Goal: Information Seeking & Learning: Learn about a topic

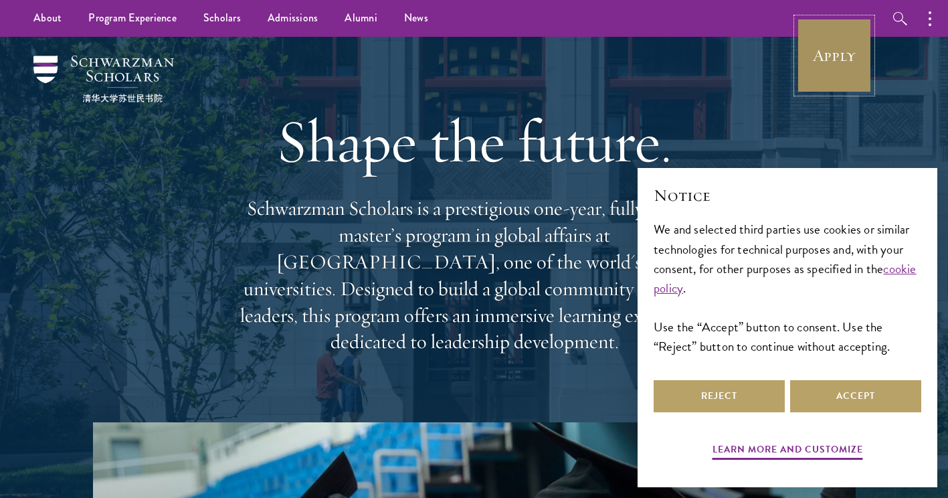
click at [827, 35] on link "Apply" at bounding box center [834, 55] width 75 height 75
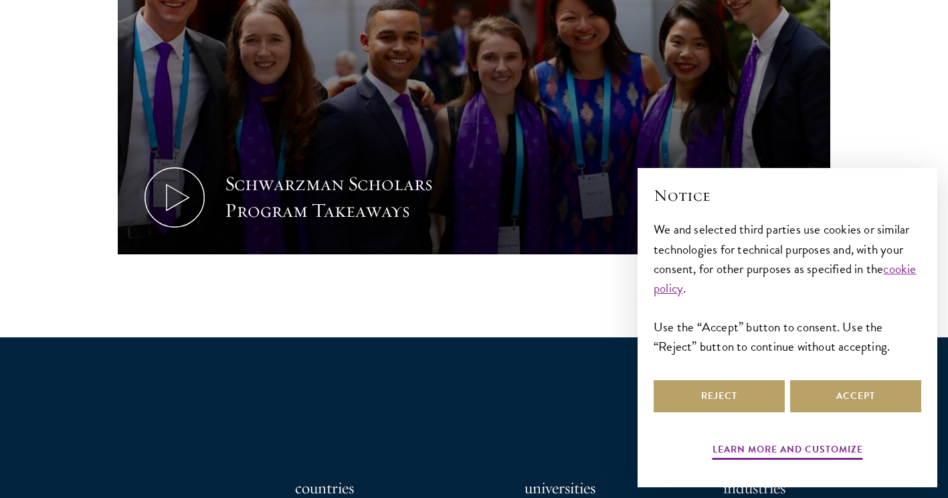
scroll to position [790, 0]
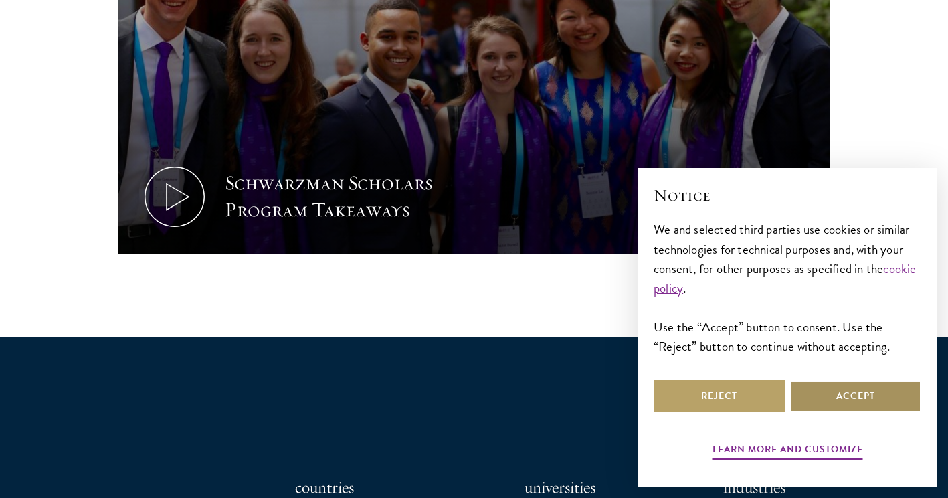
click at [835, 389] on button "Accept" at bounding box center [856, 396] width 131 height 32
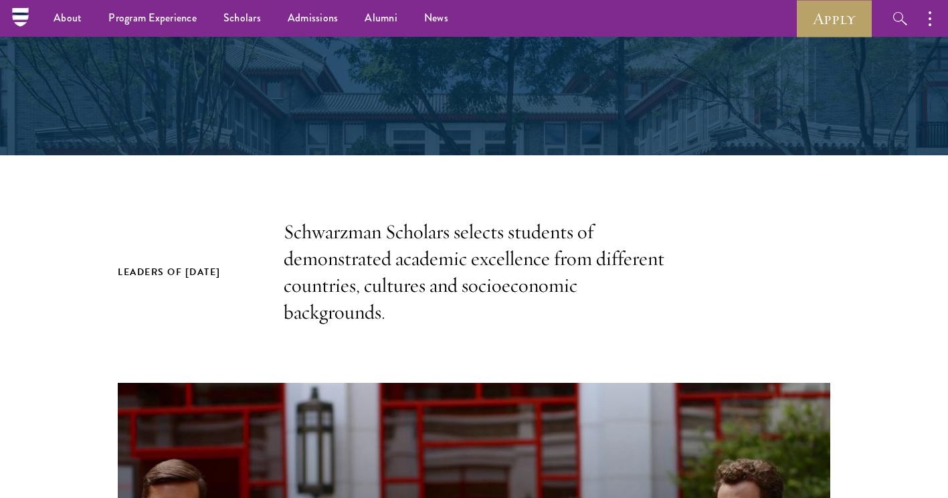
scroll to position [259, 0]
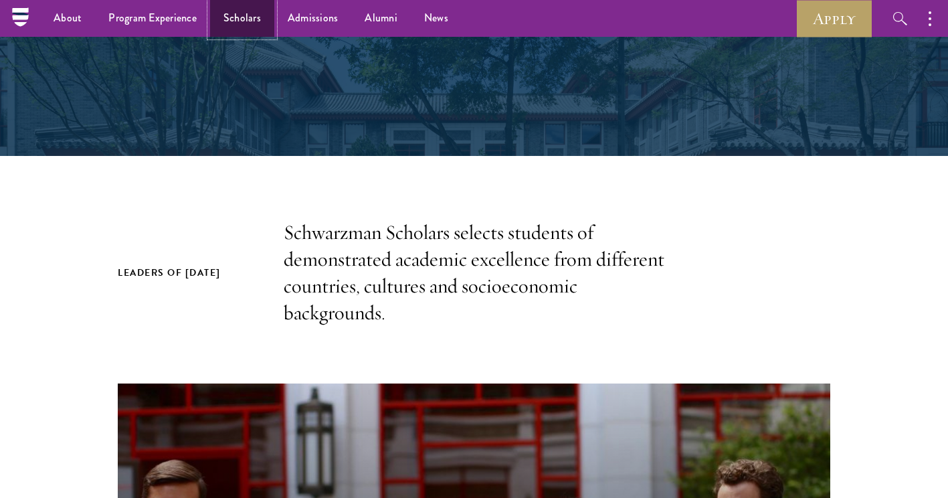
click at [250, 23] on link "Scholars" at bounding box center [242, 18] width 64 height 37
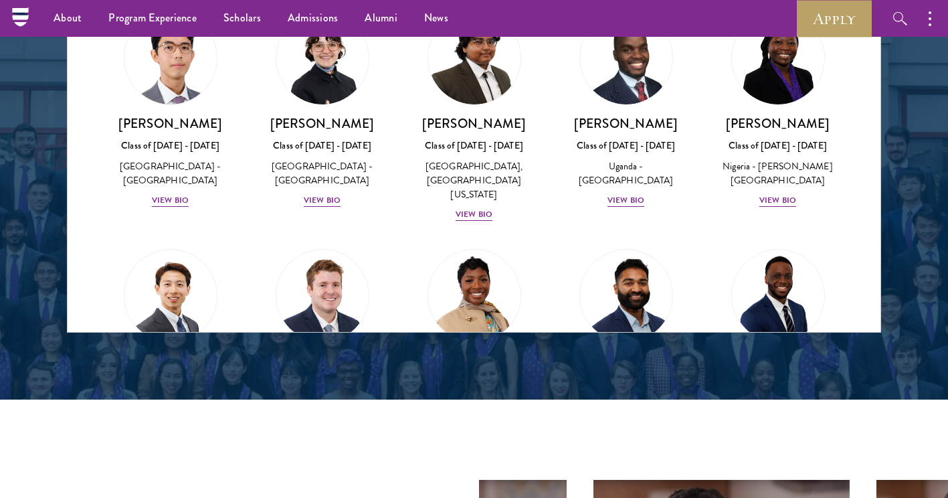
scroll to position [240, 0]
click at [476, 217] on div "View Bio" at bounding box center [474, 215] width 37 height 13
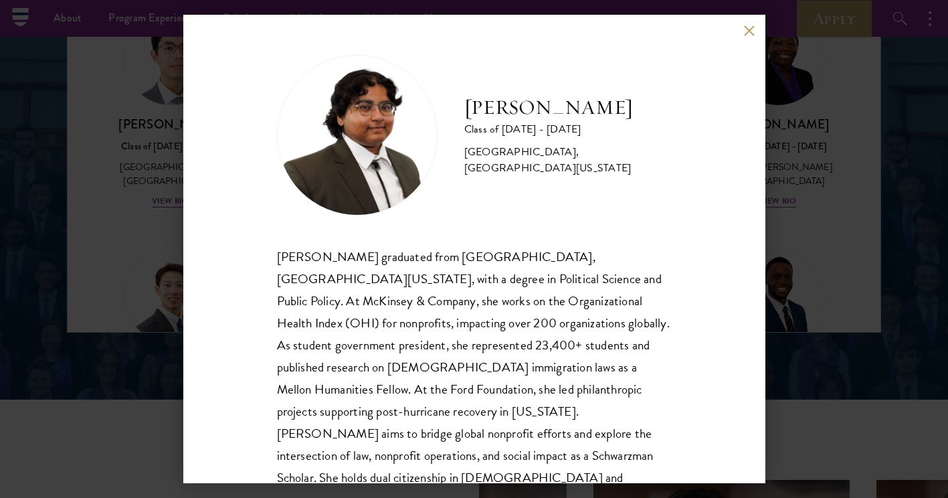
scroll to position [46, 0]
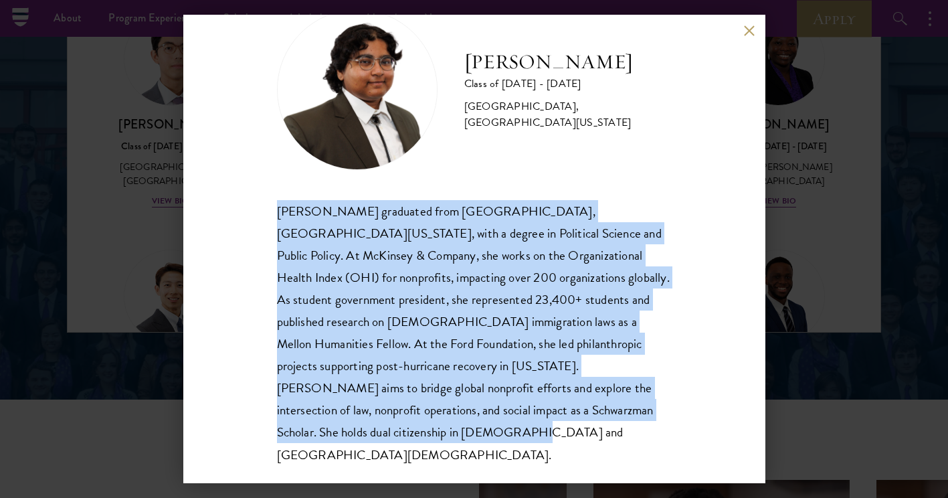
drag, startPoint x: 276, startPoint y: 210, endPoint x: 396, endPoint y: 428, distance: 248.9
click at [396, 428] on div "Ariana Ahmed graduated from Hunter College, City University of New York, with a…" at bounding box center [474, 333] width 395 height 266
copy div "Ariana Ahmed graduated from Hunter College, City University of New York, with a…"
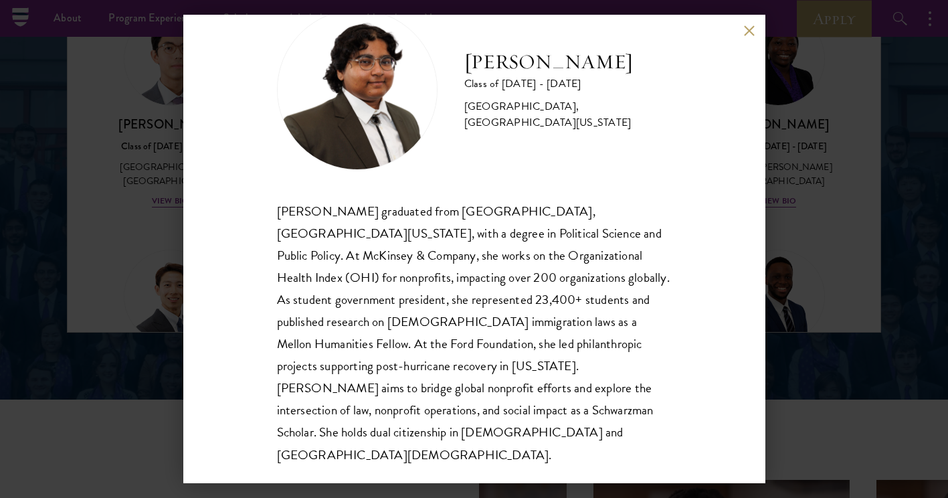
click at [782, 132] on div "Ariana Ahmed Class of 2025 - 2026 United States of America - Hunter College, Th…" at bounding box center [474, 249] width 948 height 498
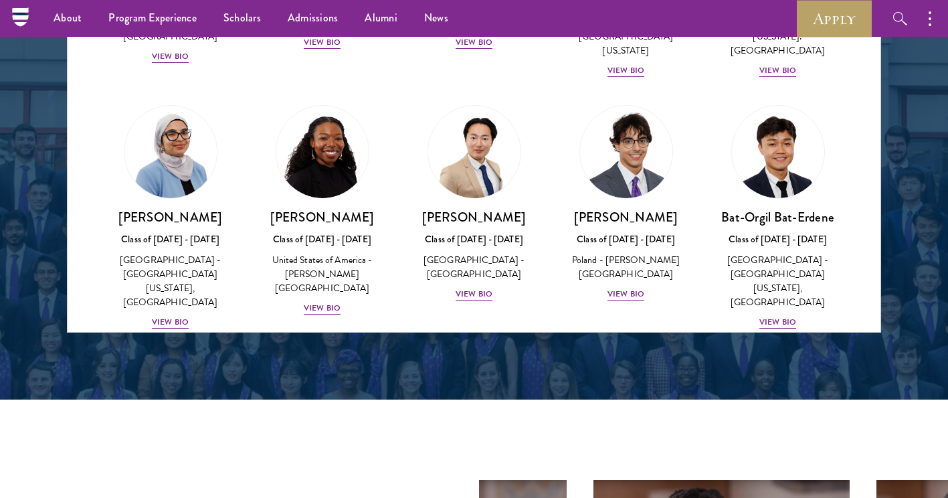
scroll to position [650, 0]
click at [331, 302] on div "View Bio" at bounding box center [322, 308] width 37 height 13
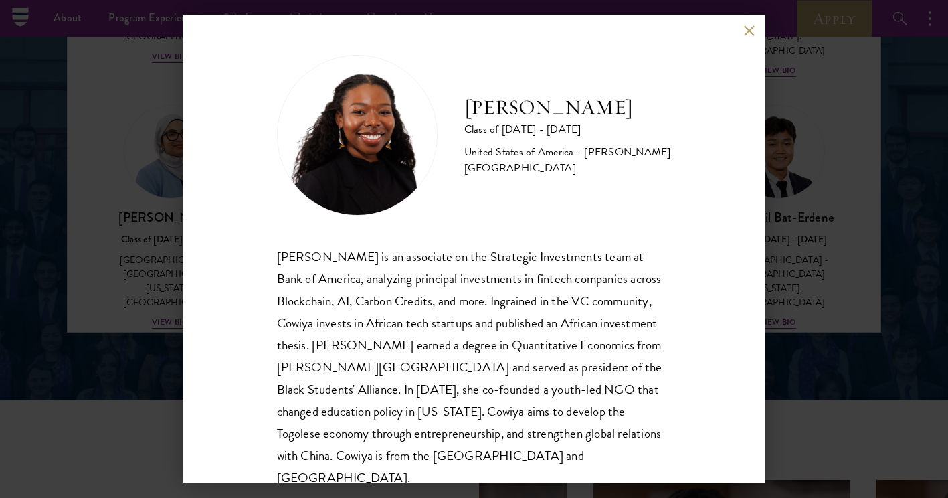
scroll to position [23, 0]
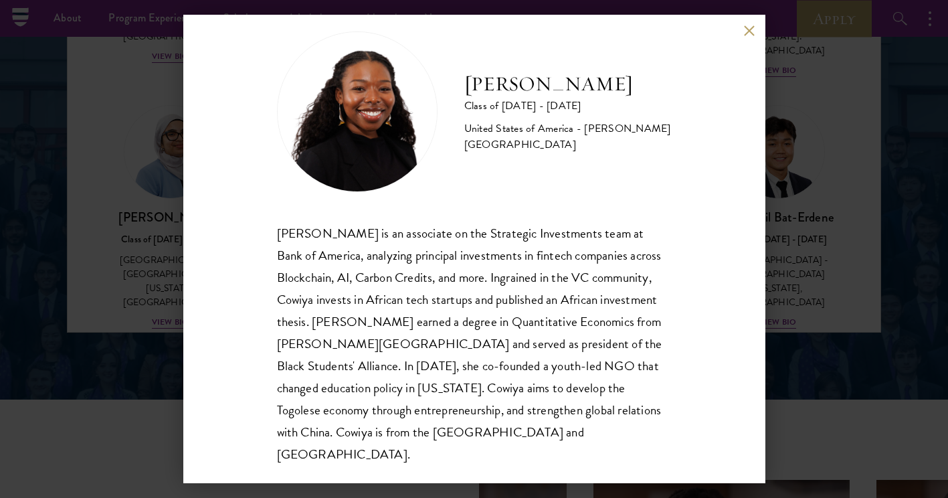
click at [828, 225] on div "Cowiya Arouna Class of 2025 - 2026 United States of America - Smith College Cow…" at bounding box center [474, 249] width 948 height 498
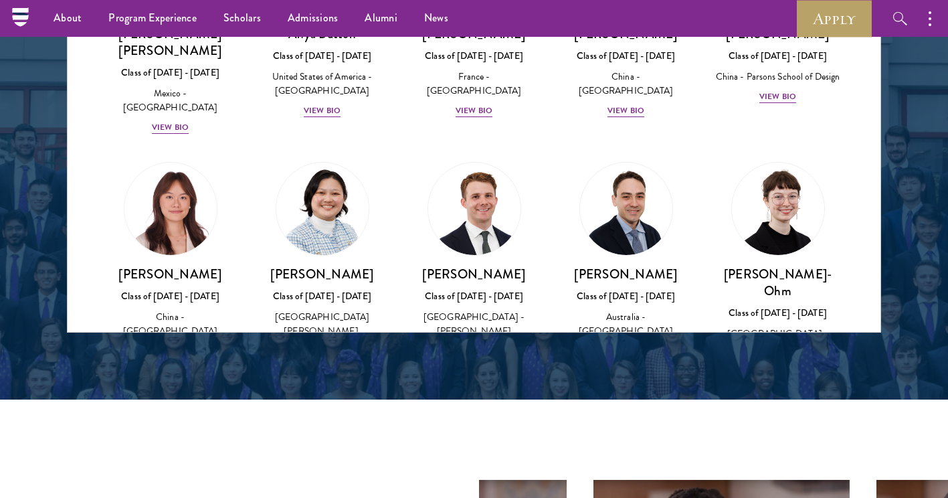
scroll to position [1174, 0]
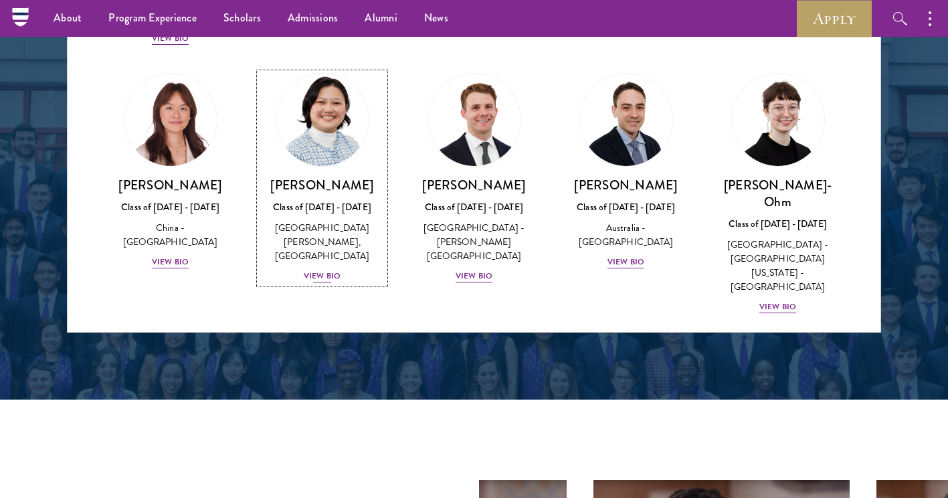
click at [319, 270] on div "View Bio" at bounding box center [322, 276] width 37 height 13
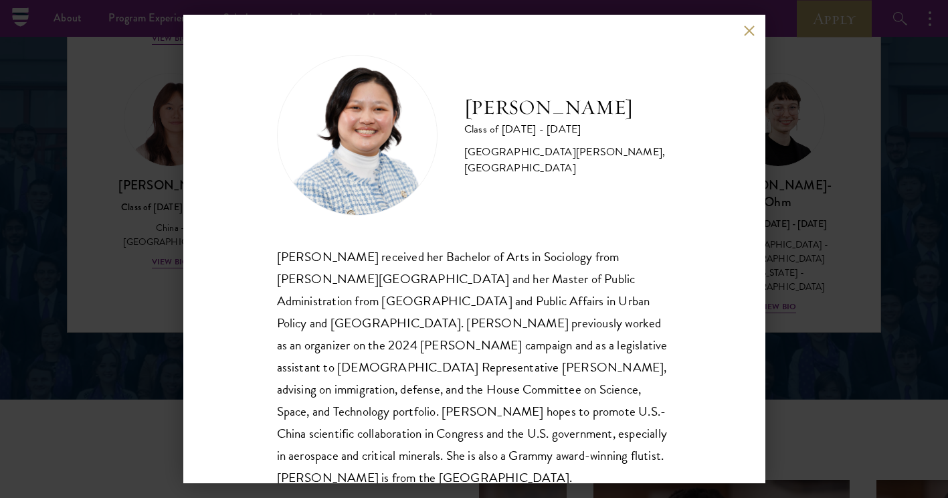
click at [750, 33] on button at bounding box center [749, 30] width 11 height 11
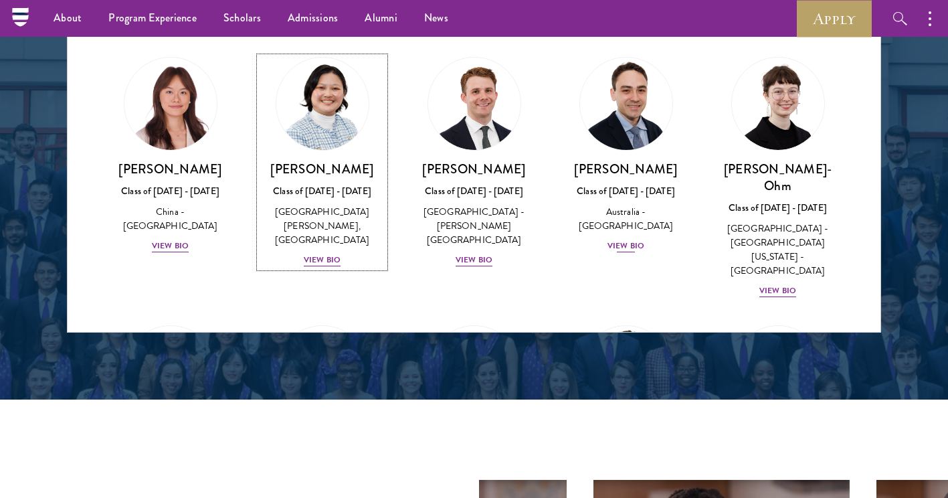
scroll to position [1189, 0]
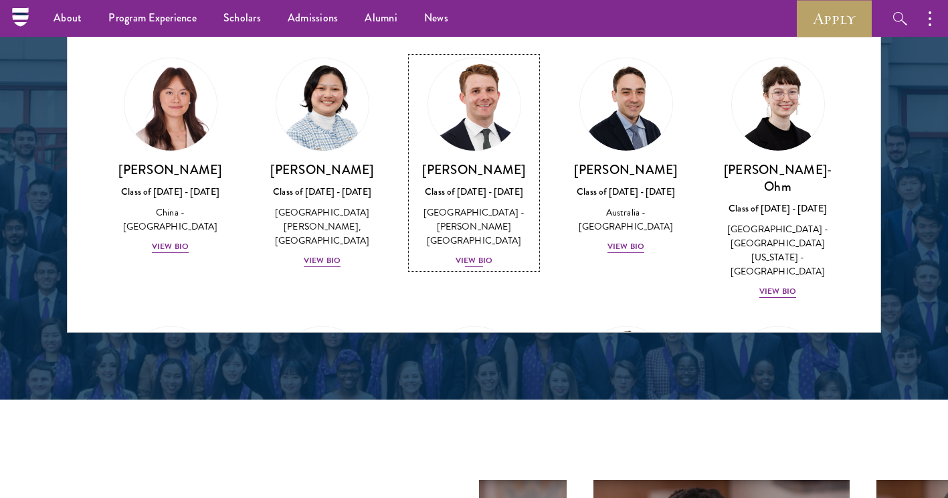
click at [481, 254] on div "View Bio" at bounding box center [474, 260] width 37 height 13
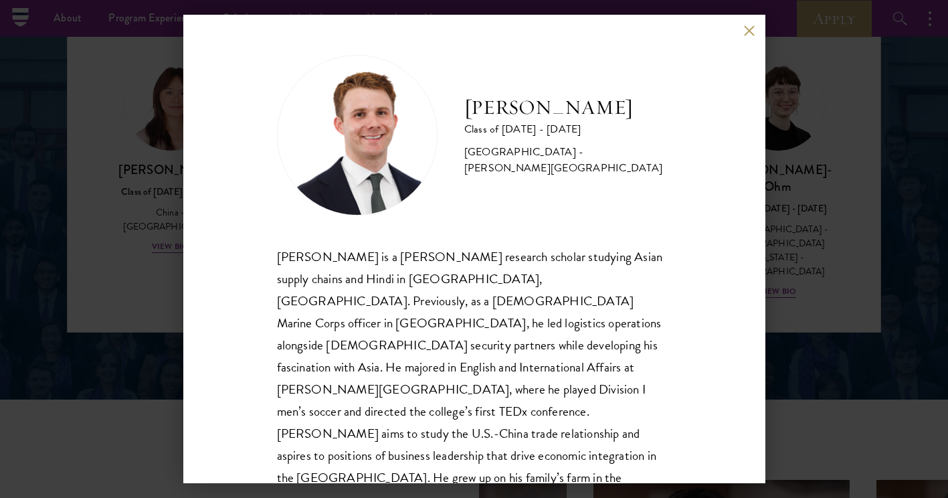
click at [792, 207] on div "Chandler Compton Class of 2025 - 2026 United States of America - Wofford Colleg…" at bounding box center [474, 249] width 948 height 498
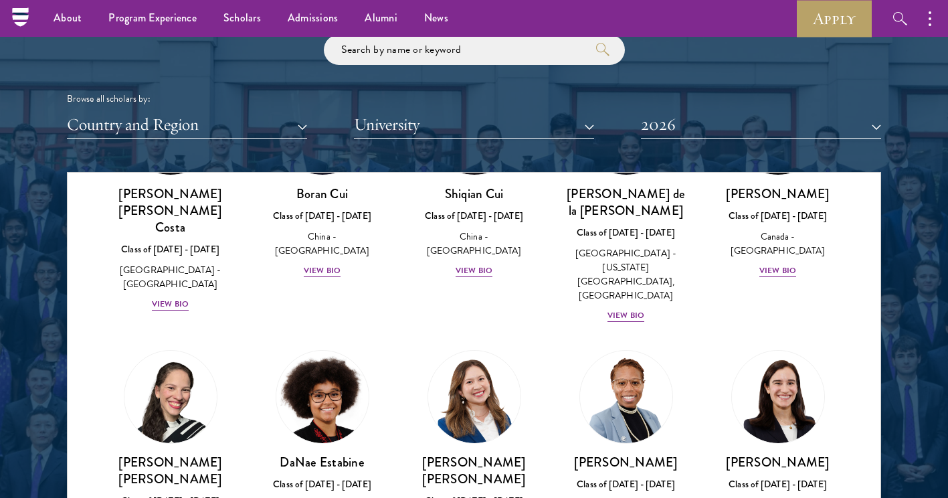
scroll to position [1681, 0]
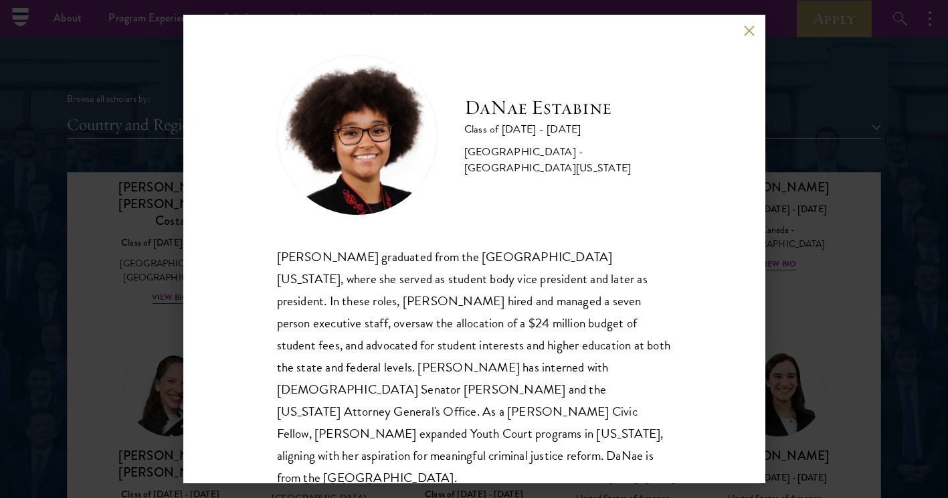
click at [742, 33] on div "DaNae Estabine Class of 2025 - 2026 United States of America - University of Ka…" at bounding box center [474, 249] width 582 height 469
click at [744, 31] on button at bounding box center [749, 30] width 11 height 11
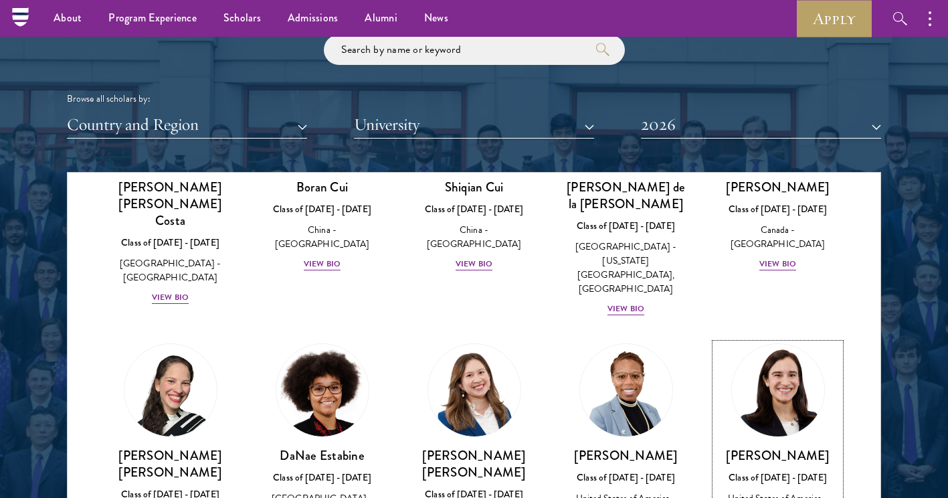
click at [775, 447] on div "Mae Fullerton Class of 2025 - 2026 United States of America - Brown University …" at bounding box center [778, 493] width 125 height 93
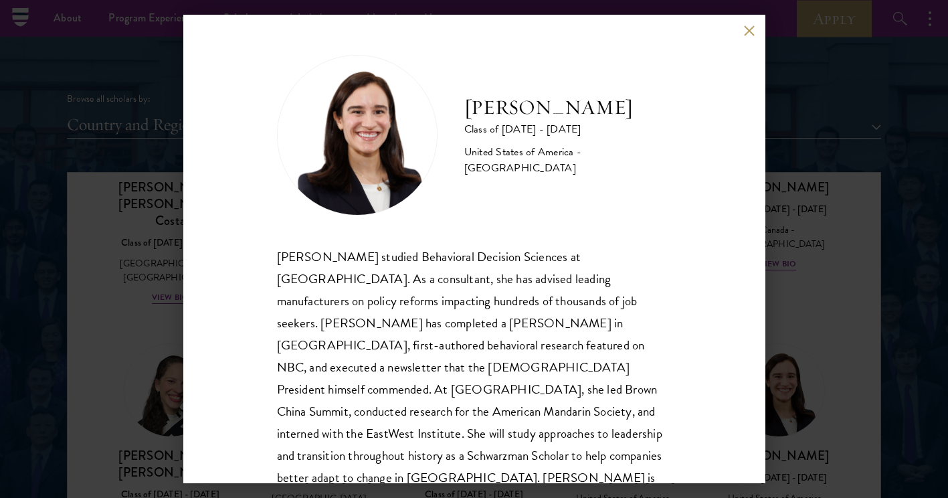
scroll to position [23, 0]
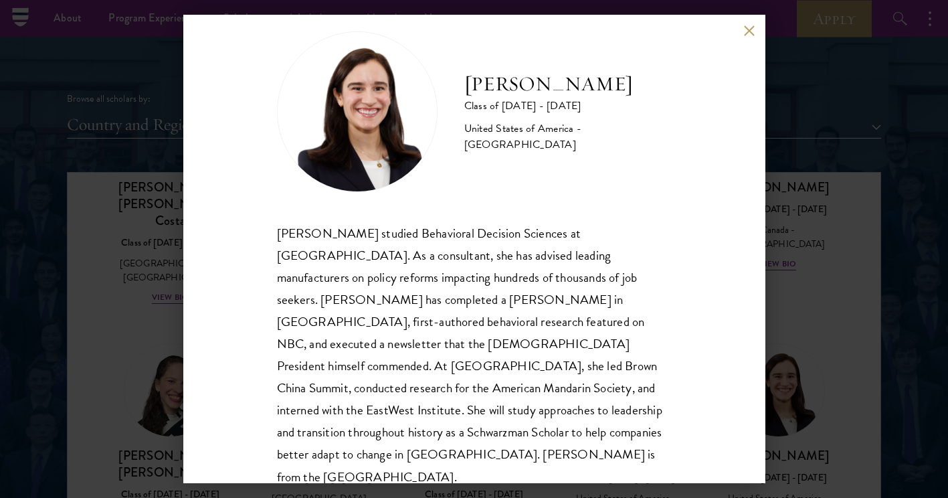
click at [746, 39] on div "Mae Fullerton Class of 2025 - 2026 United States of America - Brown University …" at bounding box center [474, 249] width 582 height 469
click at [747, 31] on button at bounding box center [749, 30] width 11 height 11
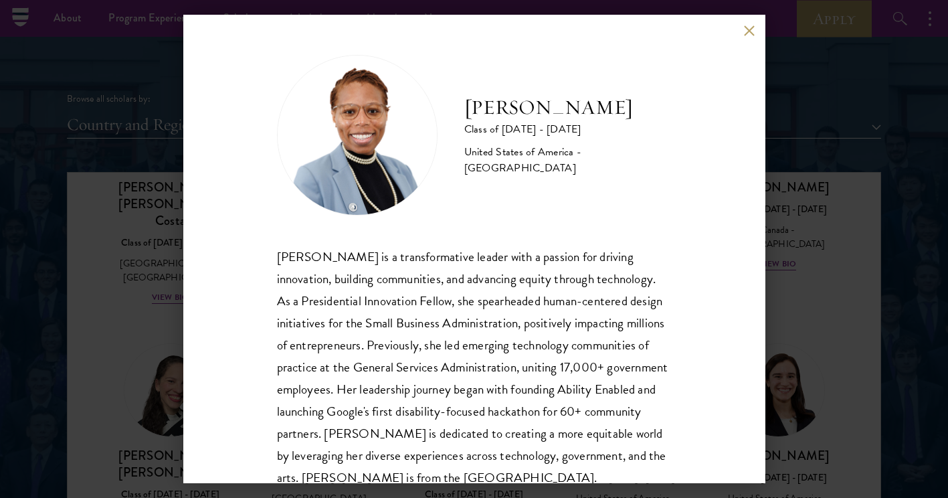
scroll to position [46, 0]
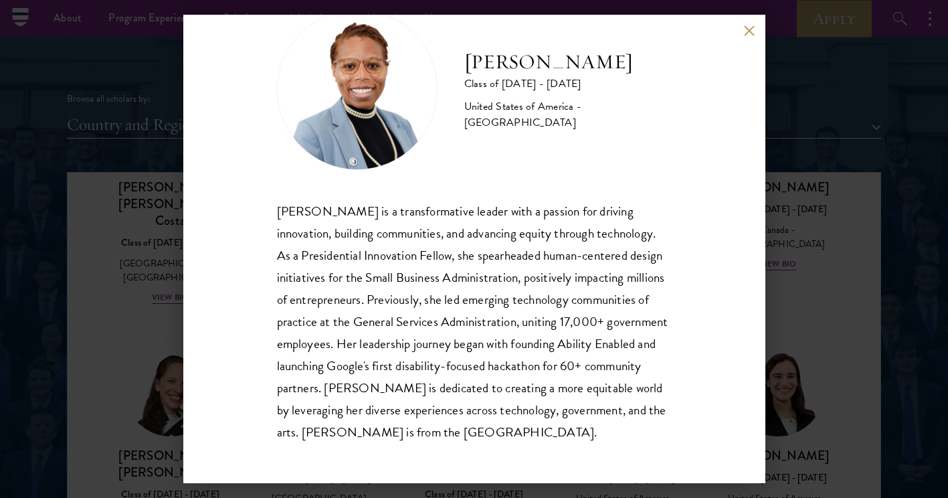
click at [788, 129] on div "Eboni Freeman Class of 2025 - 2026 United States of America - Emory University …" at bounding box center [474, 249] width 948 height 498
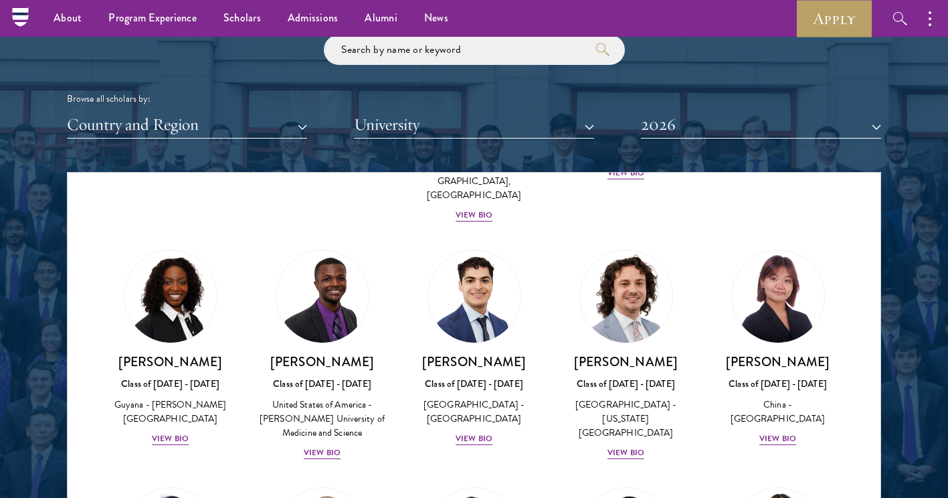
scroll to position [2330, 0]
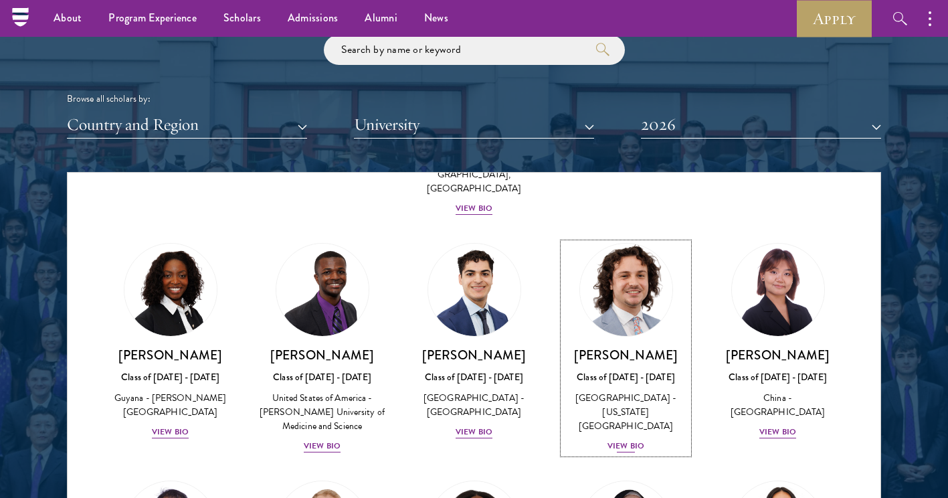
click at [635, 440] on div "View Bio" at bounding box center [626, 446] width 37 height 13
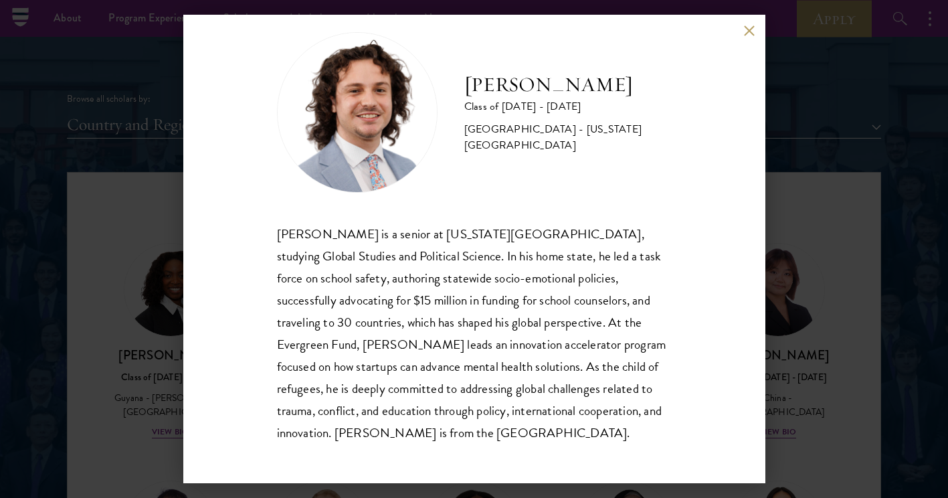
scroll to position [23, 0]
click at [747, 33] on button at bounding box center [749, 30] width 11 height 11
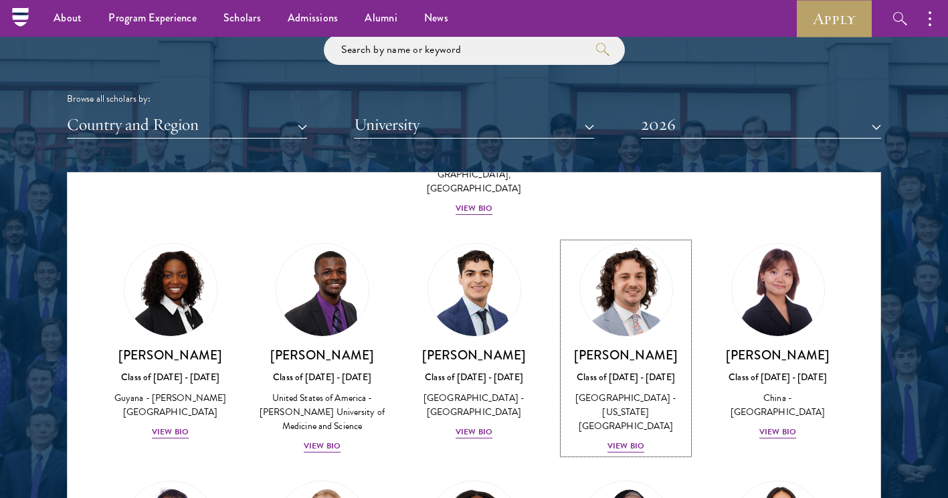
scroll to position [2271, 0]
